Goal: Information Seeking & Learning: Learn about a topic

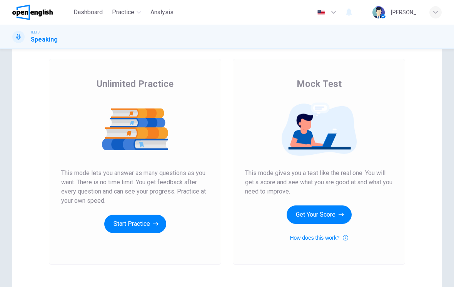
scroll to position [37, 0]
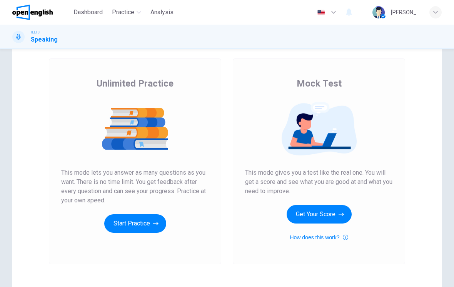
click at [330, 215] on button "Get Your Score" at bounding box center [319, 214] width 65 height 18
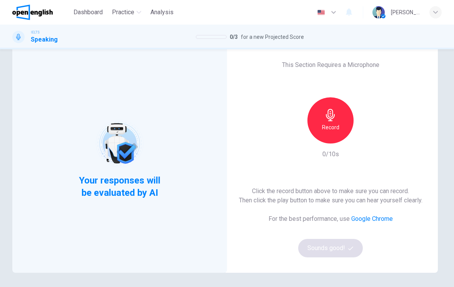
scroll to position [22, 0]
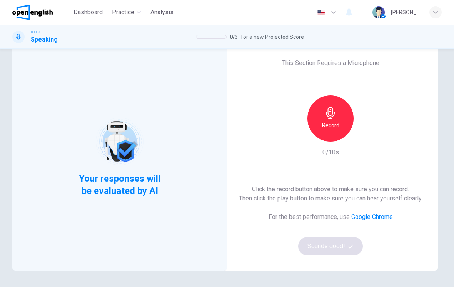
click at [329, 140] on div "Record" at bounding box center [330, 118] width 46 height 46
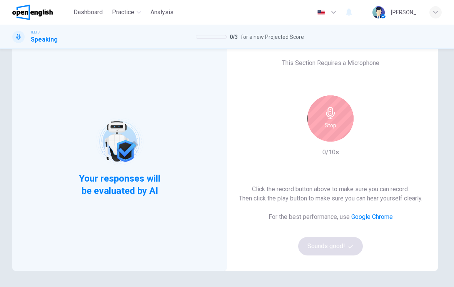
click at [333, 132] on div "Stop" at bounding box center [330, 118] width 46 height 46
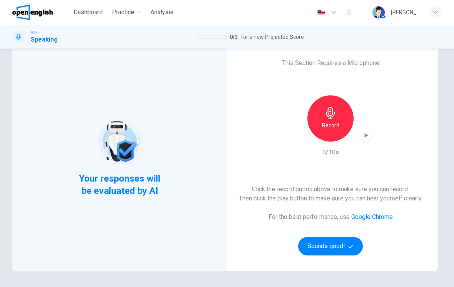
click at [362, 140] on div "button" at bounding box center [366, 135] width 12 height 12
click at [367, 138] on icon "button" at bounding box center [366, 136] width 8 height 8
click at [344, 245] on button "Sounds good!" at bounding box center [330, 246] width 65 height 18
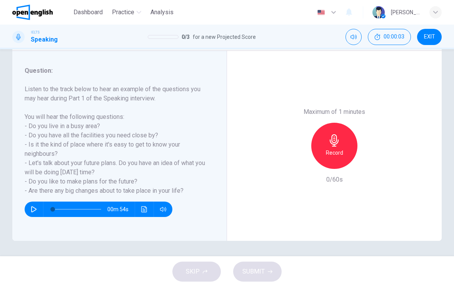
scroll to position [91, 0]
click at [35, 210] on icon "button" at bounding box center [34, 209] width 6 height 6
click at [143, 208] on icon "Click to see the audio transcription" at bounding box center [144, 209] width 6 height 6
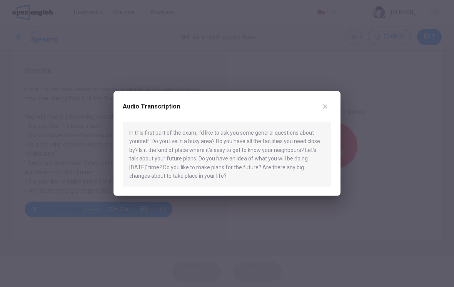
click at [149, 254] on div at bounding box center [227, 143] width 454 height 287
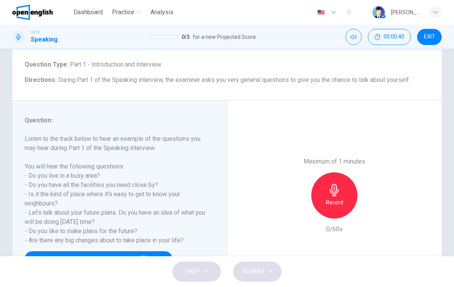
scroll to position [50, 0]
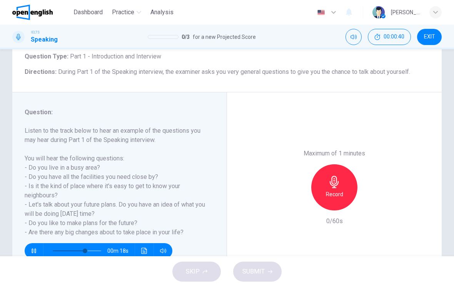
click at [331, 176] on icon "button" at bounding box center [334, 182] width 12 height 12
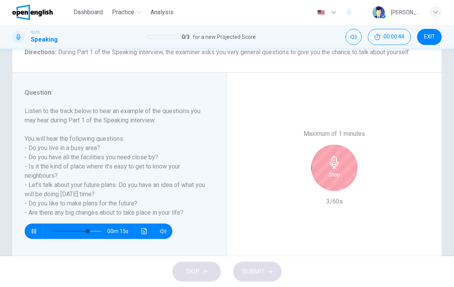
scroll to position [70, 0]
click at [340, 156] on icon "button" at bounding box center [334, 162] width 12 height 12
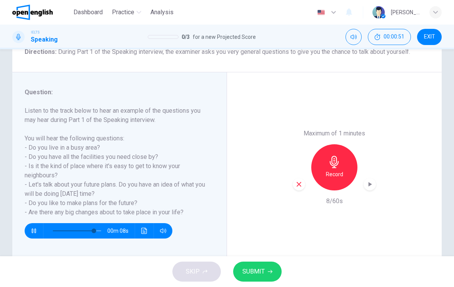
click at [257, 276] on span "SUBMIT" at bounding box center [253, 271] width 22 height 11
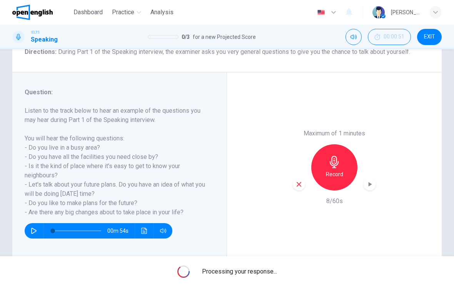
type input "*"
click at [298, 178] on div "button" at bounding box center [299, 184] width 12 height 12
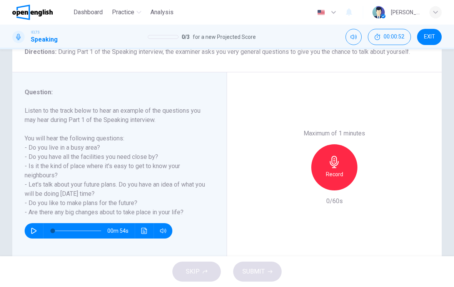
click at [333, 144] on div "Record" at bounding box center [334, 167] width 46 height 46
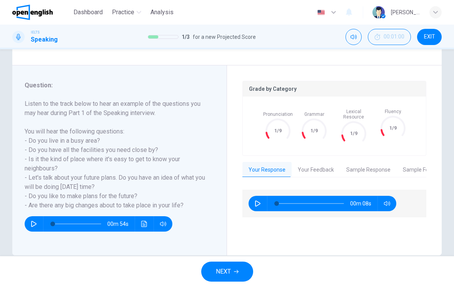
scroll to position [78, 0]
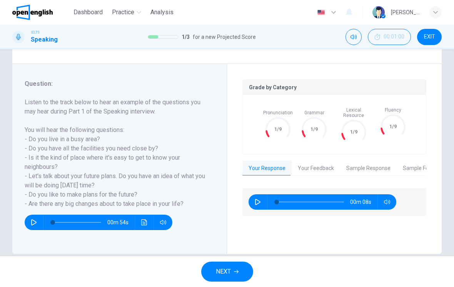
click at [257, 199] on icon "button" at bounding box center [258, 202] width 6 height 6
type input "*"
click at [311, 163] on button "Your Feedback" at bounding box center [316, 168] width 48 height 16
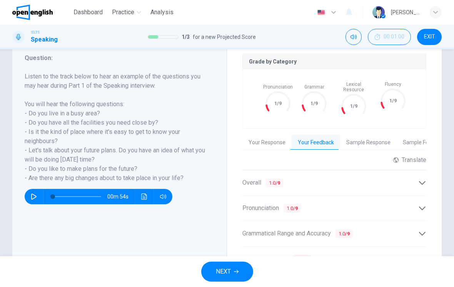
scroll to position [115, 0]
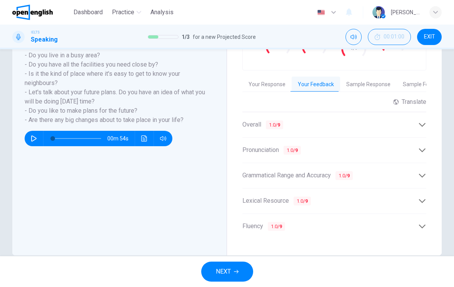
click at [368, 85] on button "Sample Response" at bounding box center [368, 85] width 57 height 16
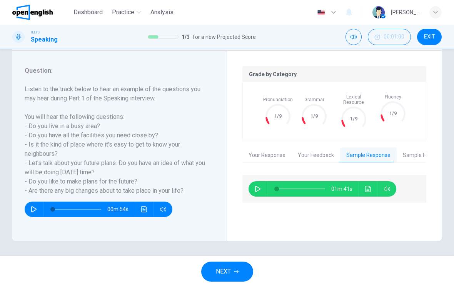
scroll to position [91, 0]
click at [257, 187] on icon "button" at bounding box center [257, 189] width 5 height 6
type input "*"
click at [410, 152] on button "Sample Feedback" at bounding box center [425, 155] width 56 height 16
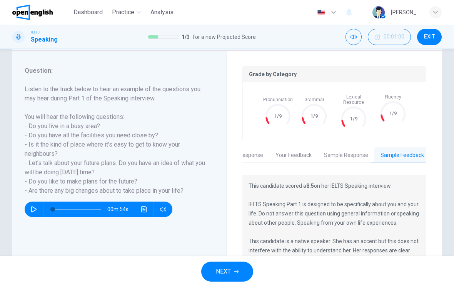
scroll to position [0, 0]
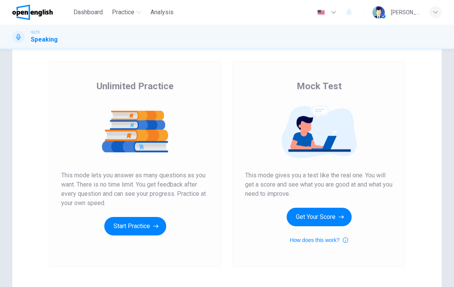
scroll to position [35, 0]
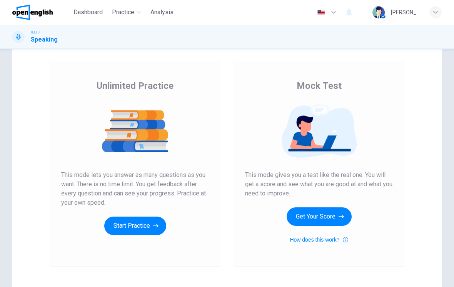
click at [340, 237] on button "How does this work?" at bounding box center [319, 239] width 58 height 9
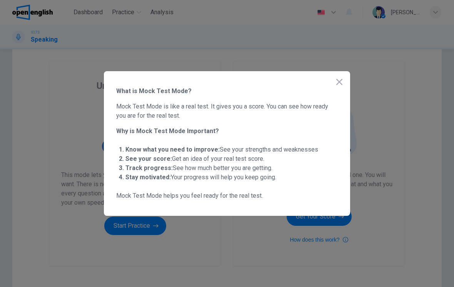
click at [343, 84] on icon "button" at bounding box center [339, 81] width 9 height 9
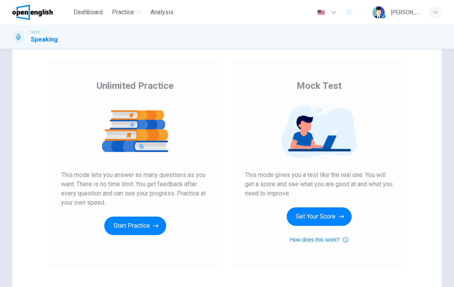
click at [157, 225] on icon "button" at bounding box center [155, 226] width 5 height 8
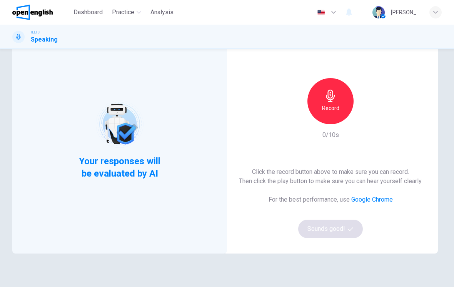
scroll to position [42, 0]
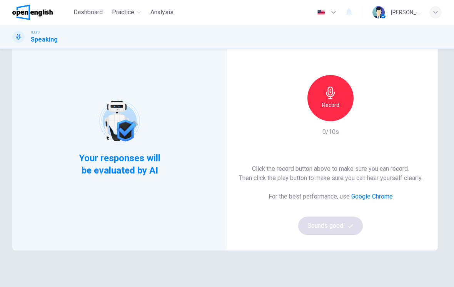
click at [75, 133] on div "Your responses will be evaluated by AI" at bounding box center [119, 137] width 93 height 80
click at [340, 97] on div "Record" at bounding box center [330, 98] width 46 height 46
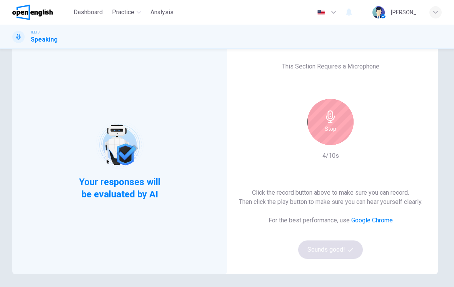
scroll to position [20, 0]
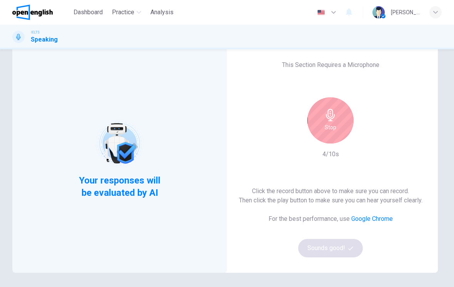
click at [338, 117] on div "Stop" at bounding box center [330, 120] width 46 height 46
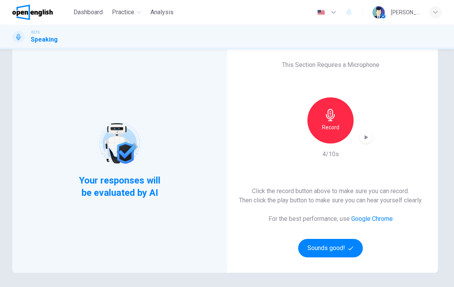
click at [343, 253] on button "Sounds good!" at bounding box center [330, 248] width 65 height 18
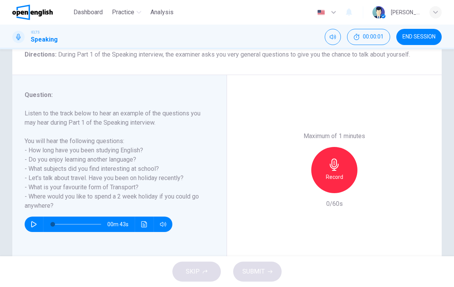
scroll to position [69, 0]
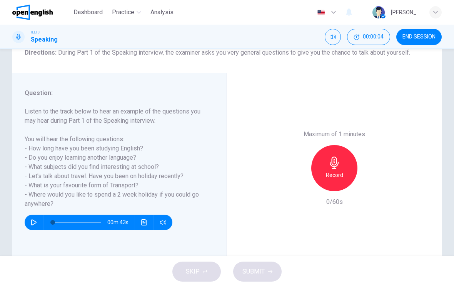
click at [336, 37] on button "Mute" at bounding box center [333, 37] width 16 height 16
click at [333, 38] on icon "Unmute" at bounding box center [333, 37] width 6 height 6
click at [33, 218] on button "button" at bounding box center [34, 222] width 12 height 15
click at [142, 223] on icon "Click to see the audio transcription" at bounding box center [144, 222] width 6 height 6
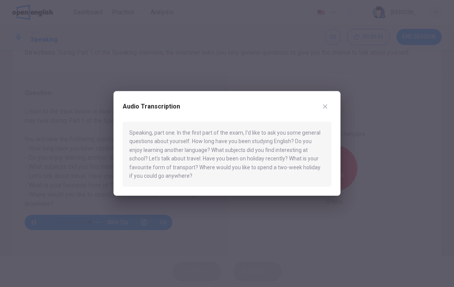
click at [326, 109] on icon "button" at bounding box center [325, 106] width 6 height 6
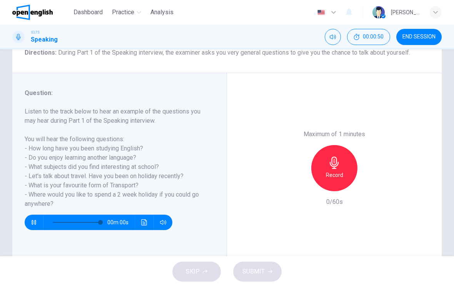
type input "*"
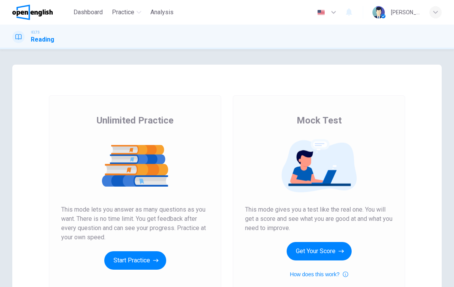
click at [113, 260] on button "Start Practice" at bounding box center [135, 260] width 62 height 18
